Goal: Transaction & Acquisition: Purchase product/service

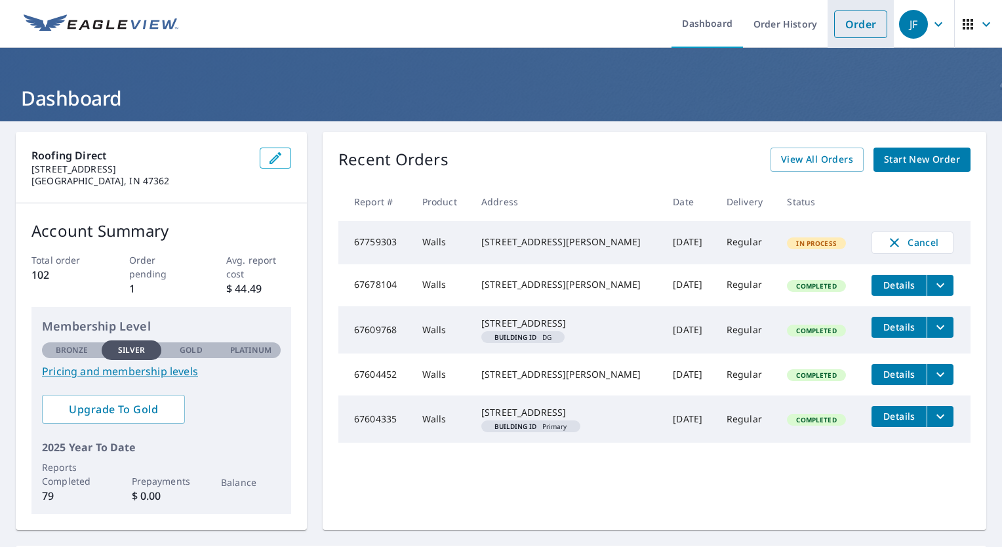
click at [855, 22] on link "Order" at bounding box center [860, 24] width 53 height 28
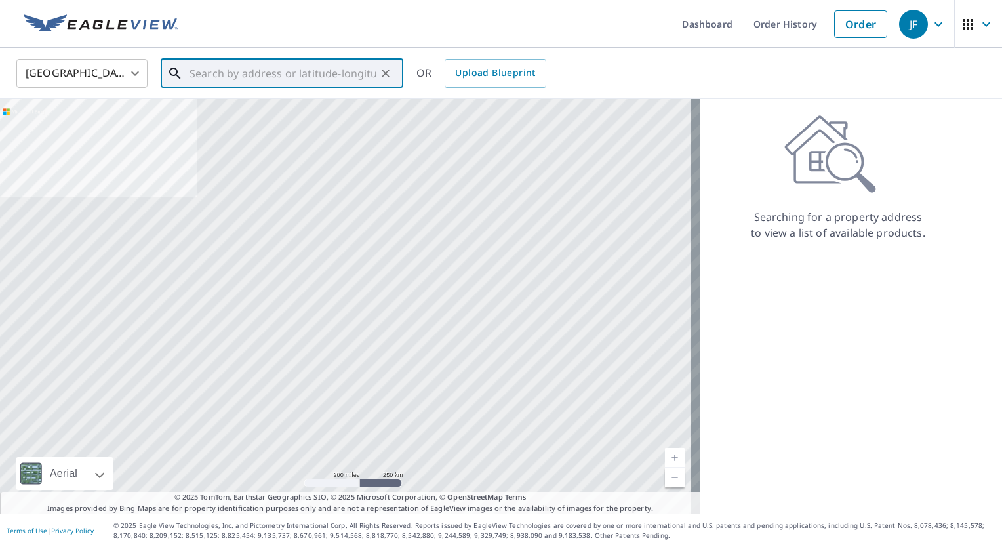
click at [276, 80] on input "text" at bounding box center [282, 73] width 187 height 37
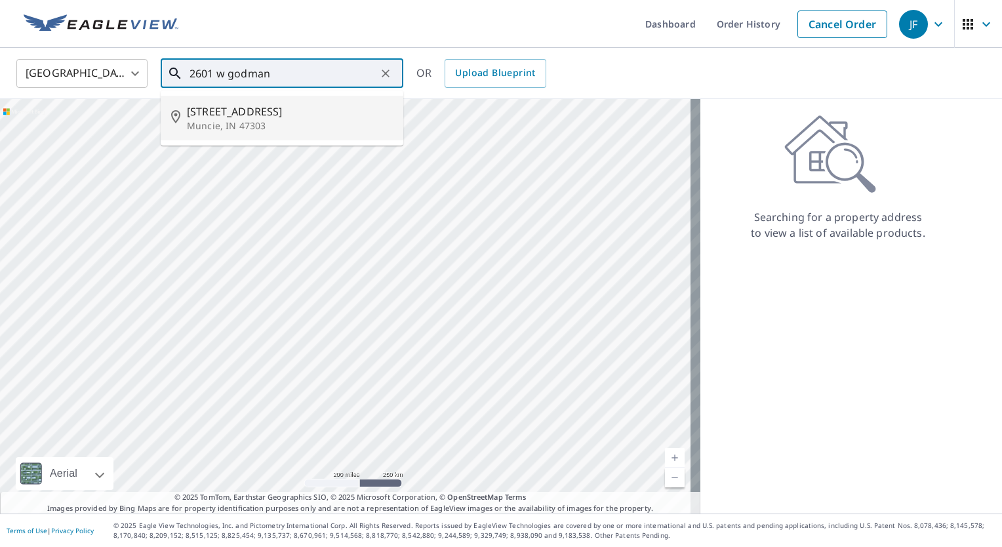
click at [257, 117] on span "[STREET_ADDRESS]" at bounding box center [290, 112] width 206 height 16
type input "[STREET_ADDRESS]"
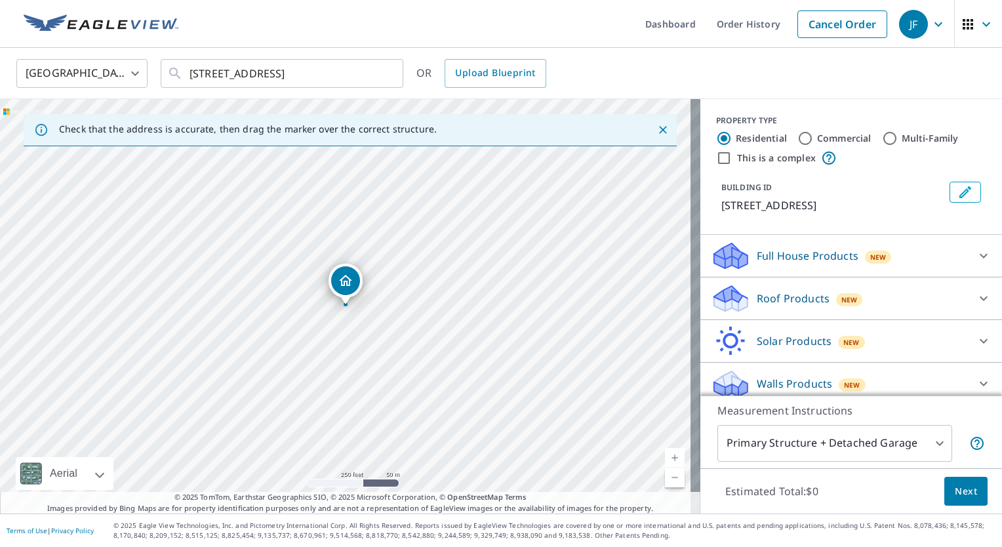
click at [665, 452] on link "Current Level 17, Zoom In" at bounding box center [675, 458] width 20 height 20
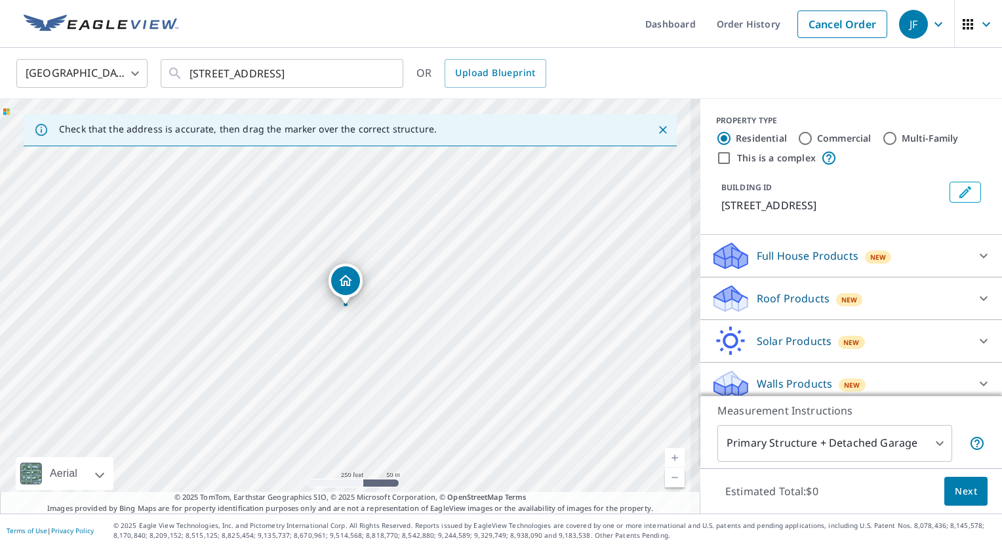
click at [665, 452] on link "Current Level 17, Zoom In" at bounding box center [675, 458] width 20 height 20
click at [665, 452] on link "Current Level 17.96829114027266, Zoom In" at bounding box center [675, 458] width 20 height 20
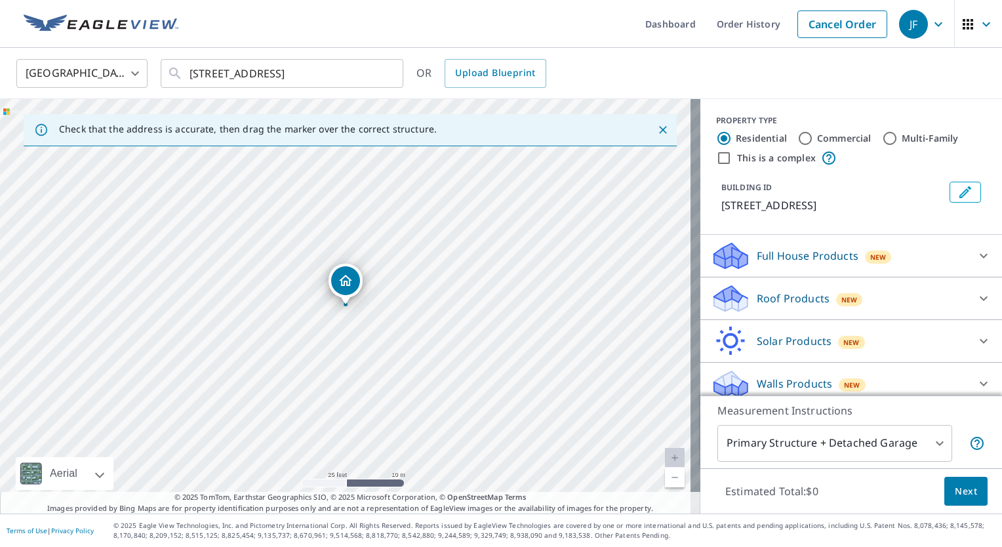
click at [665, 452] on link "Current Level 20, Zoom In Disabled" at bounding box center [675, 458] width 20 height 20
